Goal: Navigation & Orientation: Find specific page/section

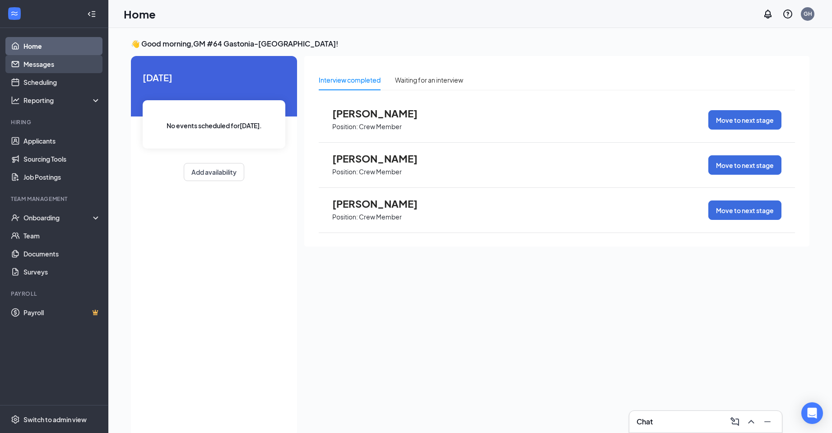
click at [63, 59] on link "Messages" at bounding box center [61, 64] width 77 height 18
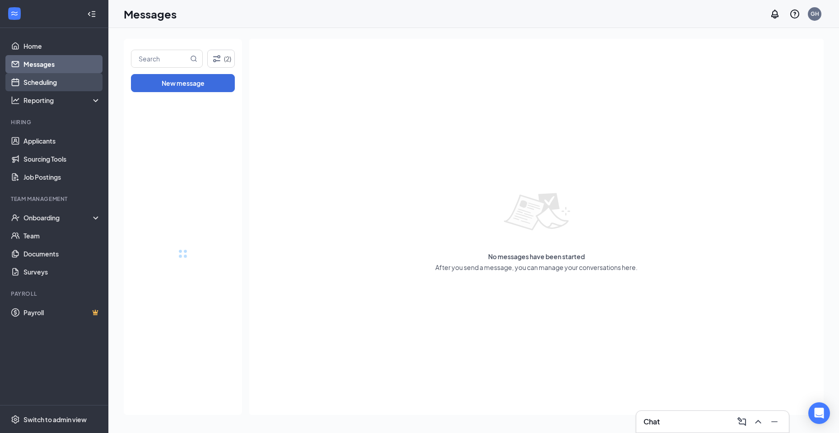
click at [51, 78] on link "Scheduling" at bounding box center [61, 82] width 77 height 18
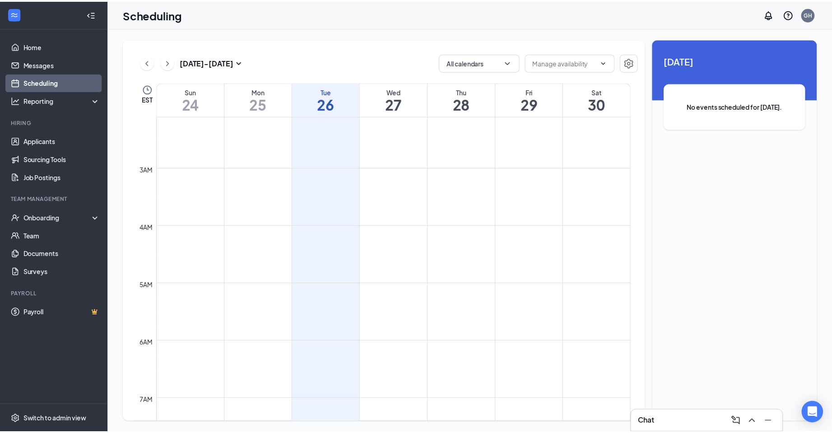
scroll to position [181, 0]
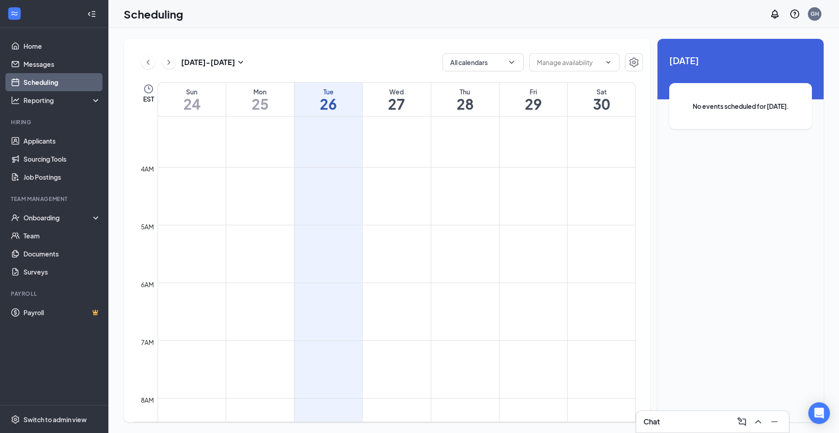
click at [54, 130] on li "Hiring Applicants Sourcing Tools Job Postings" at bounding box center [54, 152] width 108 height 68
click at [54, 139] on link "Applicants" at bounding box center [61, 141] width 77 height 18
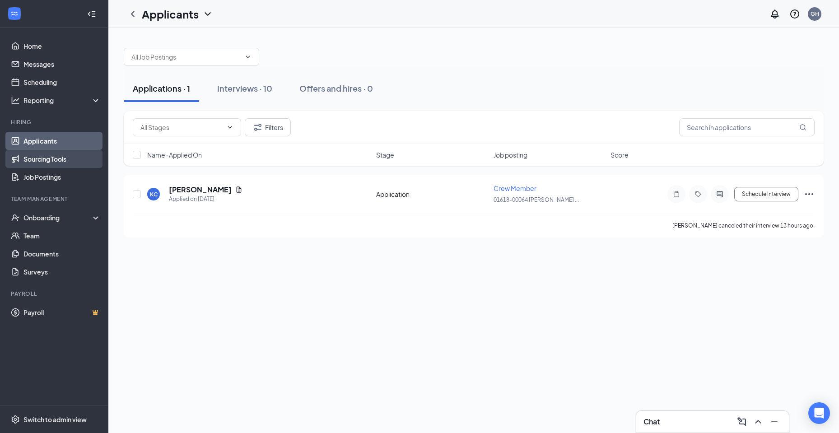
click at [61, 156] on link "Sourcing Tools" at bounding box center [61, 159] width 77 height 18
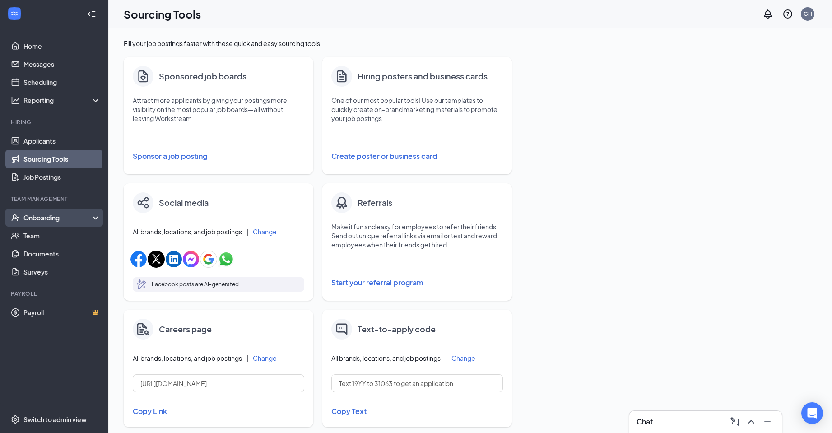
click at [60, 216] on div "Onboarding" at bounding box center [58, 217] width 70 height 9
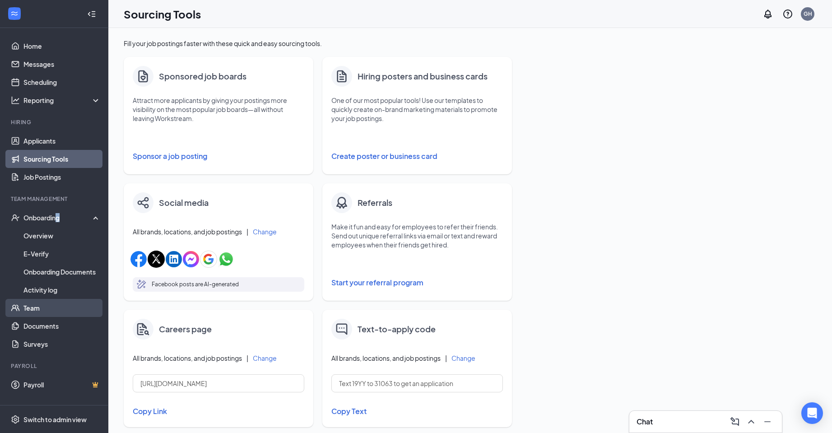
click at [26, 302] on link "Team" at bounding box center [61, 308] width 77 height 18
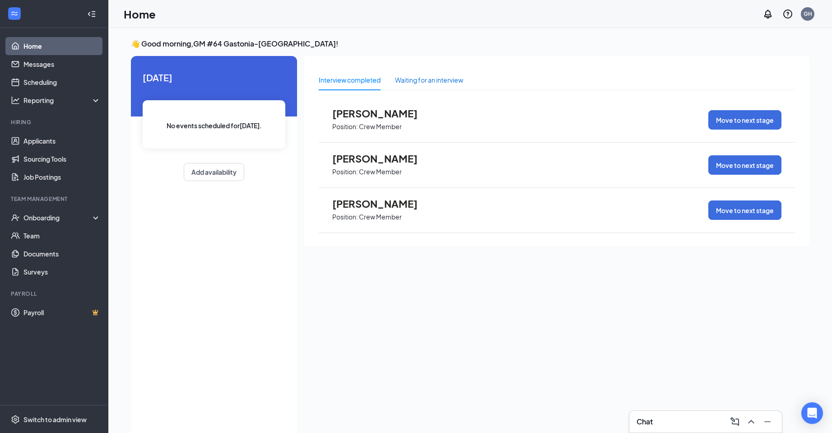
click at [440, 80] on div "Waiting for an interview" at bounding box center [429, 80] width 68 height 10
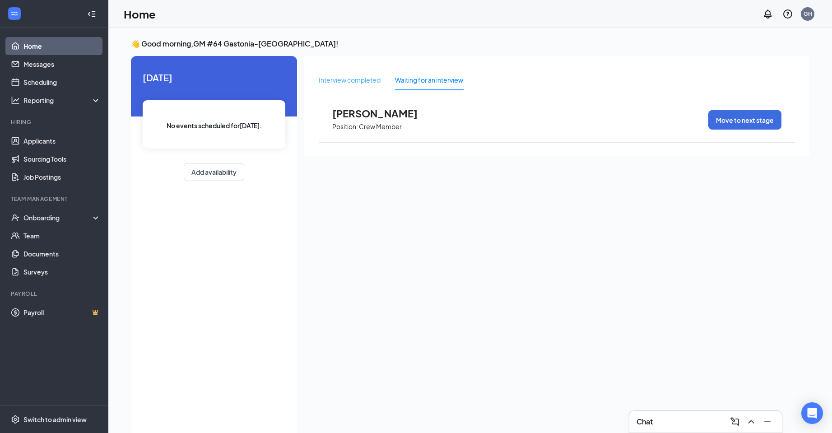
click at [373, 72] on div "Interview completed" at bounding box center [350, 80] width 62 height 21
